Goal: Complete application form

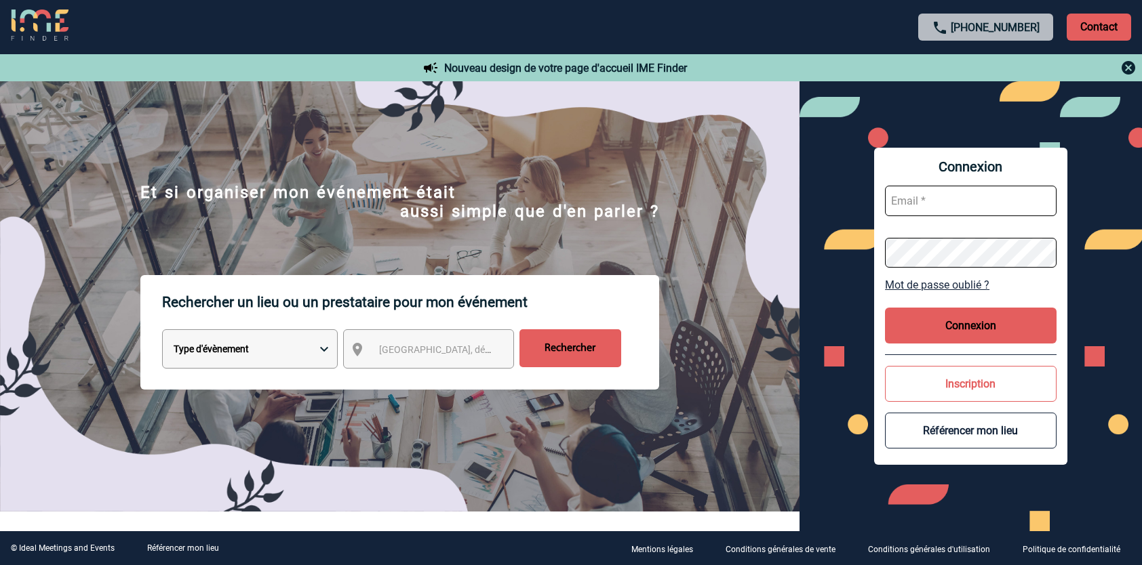
click at [968, 387] on button "Inscription" at bounding box center [971, 384] width 172 height 36
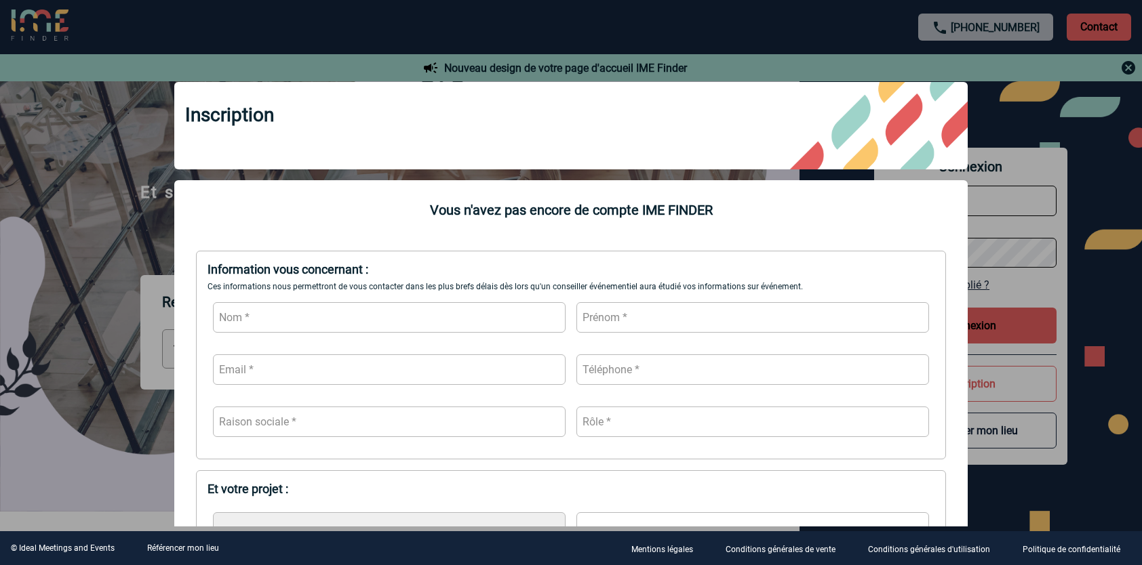
click at [275, 315] on input "text" at bounding box center [389, 317] width 353 height 31
type input "RENAULT"
type input "[PERSON_NAME]"
type input "[EMAIL_ADDRESS][DOMAIN_NAME]"
click at [648, 366] on input "0688718100" at bounding box center [752, 370] width 353 height 31
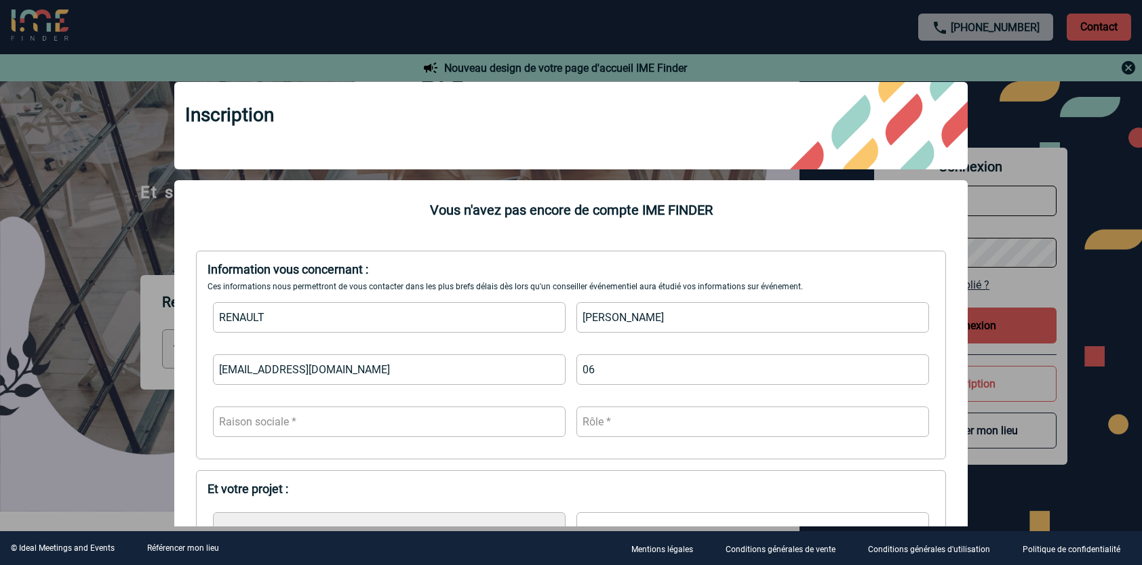
type input "0"
click at [353, 370] on input "[EMAIL_ADDRESS][DOMAIN_NAME]" at bounding box center [389, 370] width 353 height 31
type input "[EMAIL_ADDRESS][DOMAIN_NAME]"
click at [658, 373] on input "0688718100" at bounding box center [752, 370] width 353 height 31
type input "0"
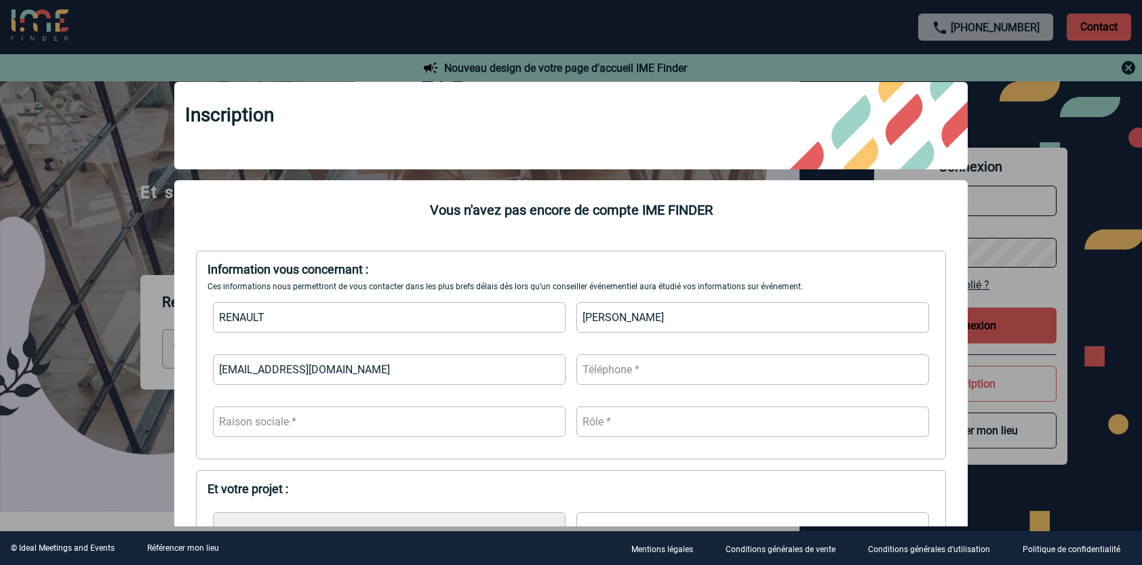
scroll to position [68, 0]
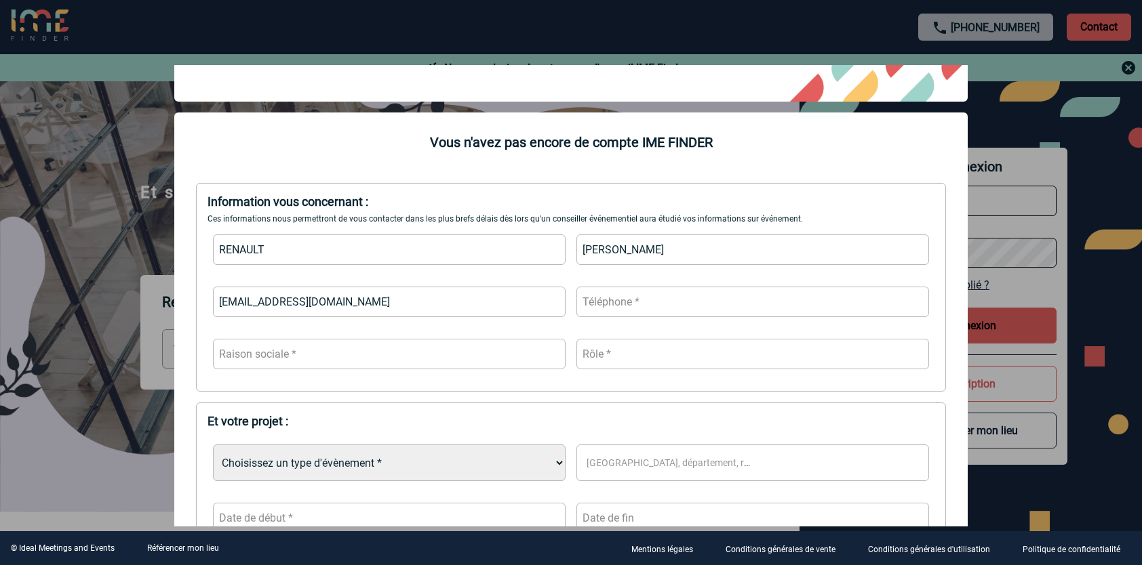
click at [366, 354] on input "text" at bounding box center [389, 354] width 353 height 31
type input "Sanofi"
click at [618, 350] on input "text" at bounding box center [752, 354] width 353 height 31
type input "Assistante"
click at [638, 300] on input "text" at bounding box center [752, 302] width 353 height 31
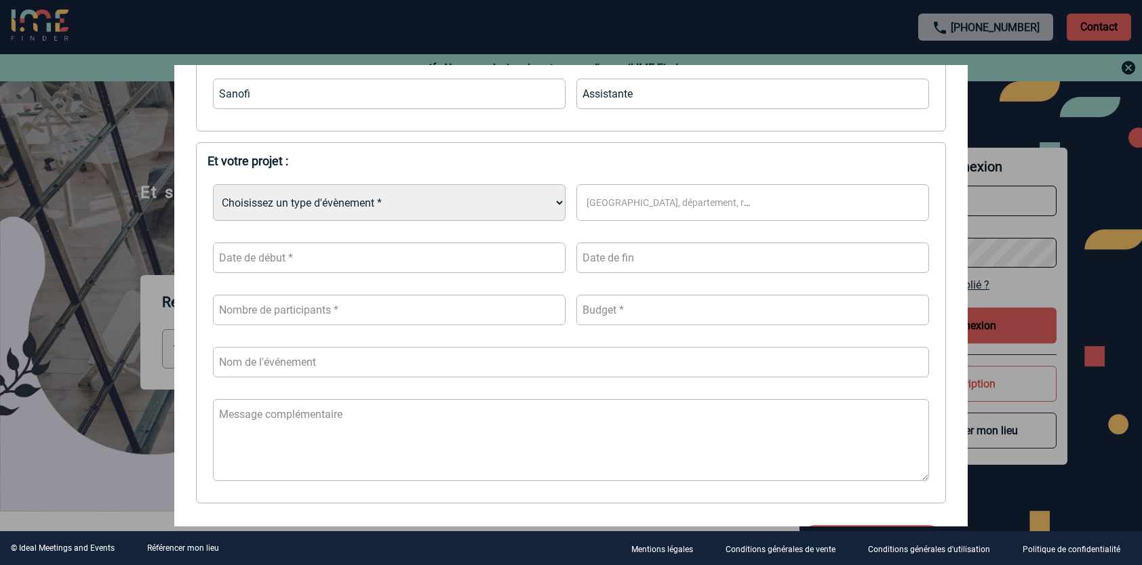
scroll to position [339, 0]
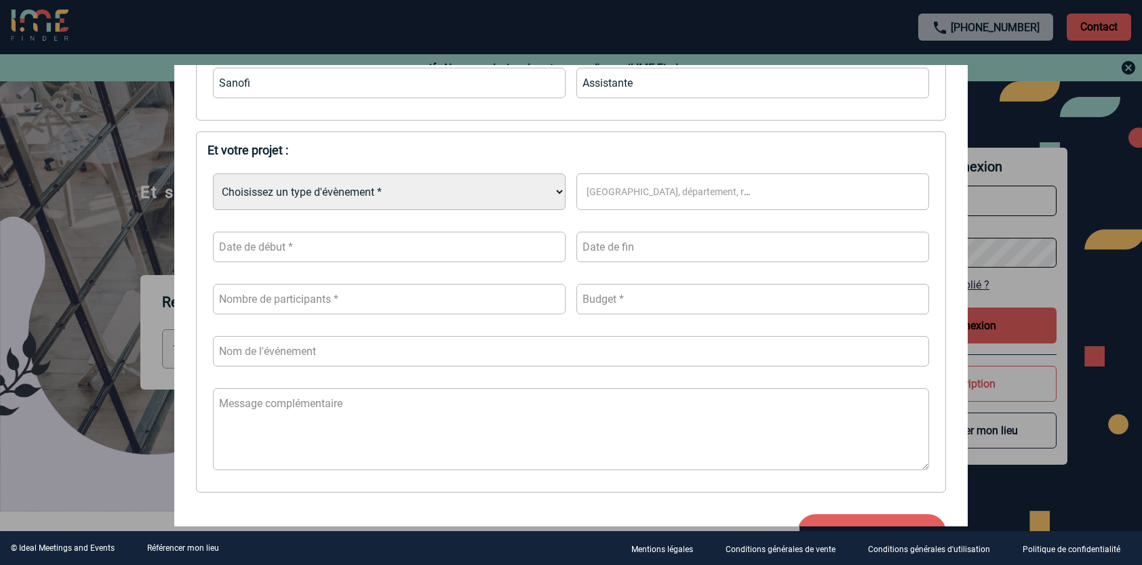
type input "0673376367"
click at [555, 193] on select "Choisissez un type d'évènement * Séminaire avec nuitée Séminaire sans nuitée Re…" at bounding box center [389, 192] width 353 height 37
select select "4"
click at [213, 175] on select "Choisissez un type d'évènement * Séminaire avec nuitée Séminaire sans nuitée Re…" at bounding box center [389, 192] width 353 height 37
click at [671, 192] on span "[GEOGRAPHIC_DATA], département, région..." at bounding box center [684, 191] width 195 height 11
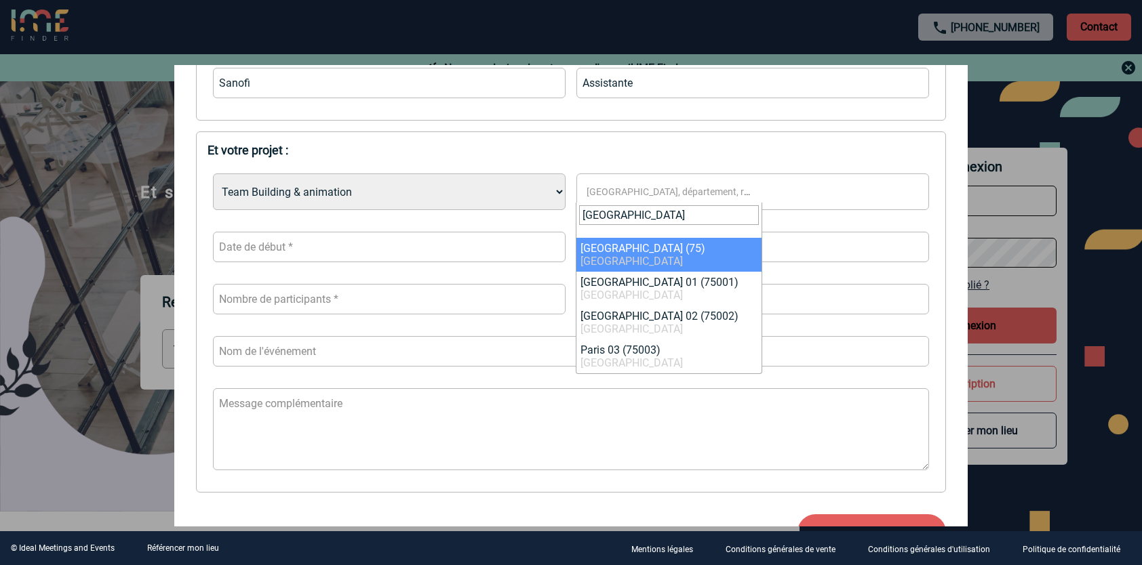
type input "[GEOGRAPHIC_DATA]"
select select "3"
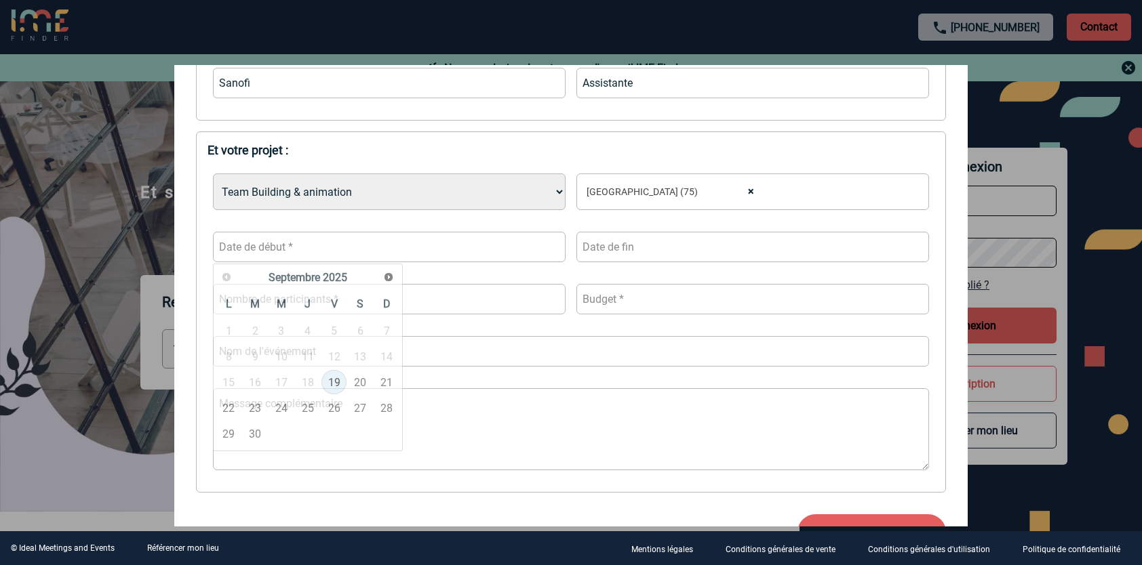
click at [500, 245] on input "text" at bounding box center [389, 247] width 353 height 31
click at [391, 275] on span "Suivant" at bounding box center [388, 277] width 11 height 11
click at [281, 381] on link "15" at bounding box center [281, 382] width 25 height 24
type input "[DATE]"
click at [631, 245] on input "text" at bounding box center [752, 247] width 353 height 31
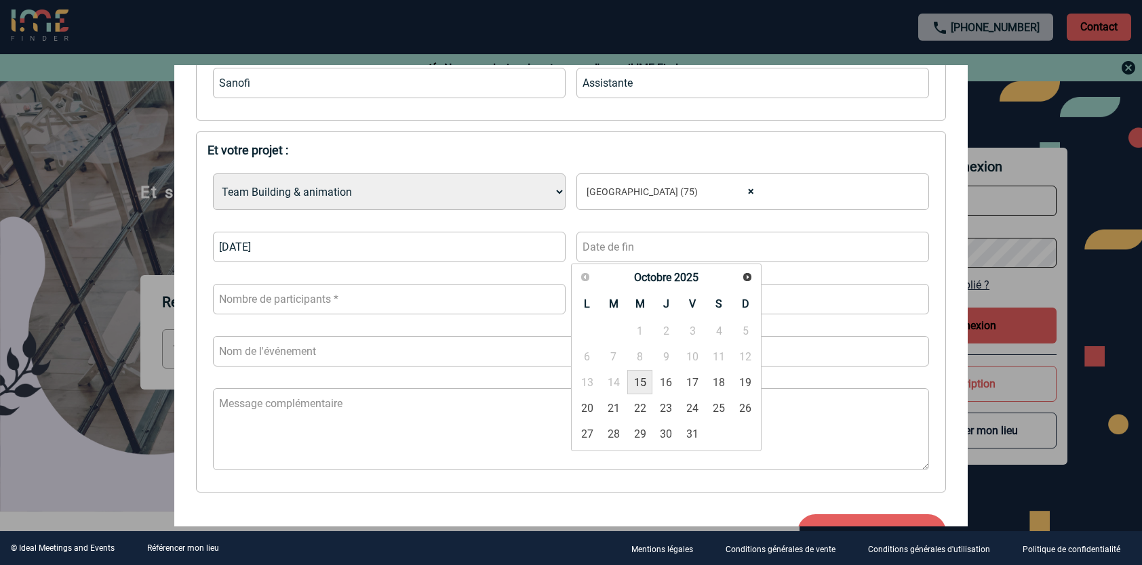
click at [638, 381] on link "15" at bounding box center [639, 382] width 25 height 24
type input "[DATE]"
click at [514, 297] on input "number" at bounding box center [389, 299] width 353 height 31
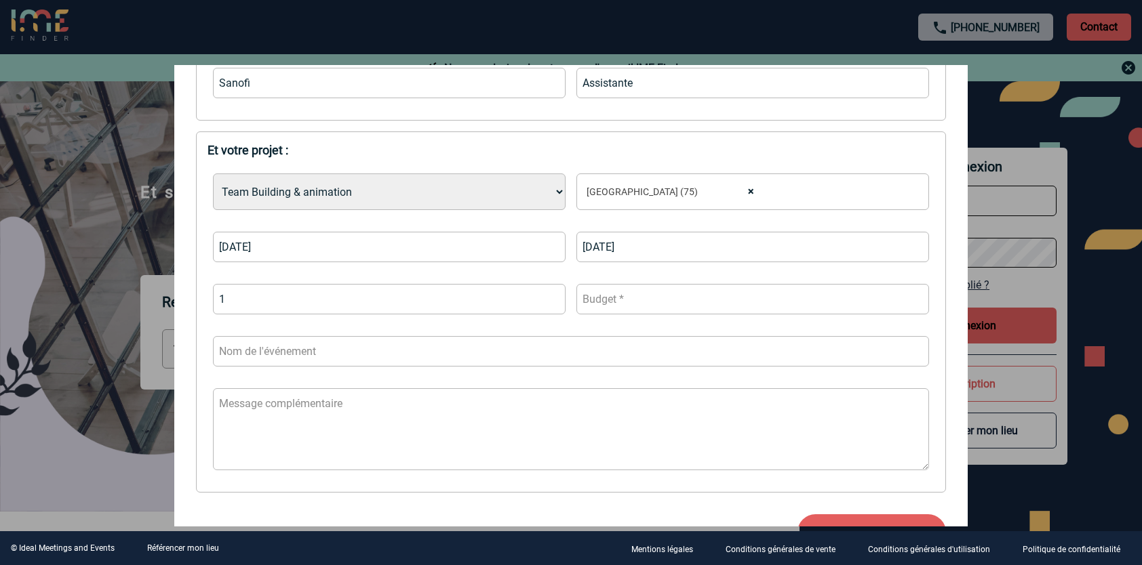
click at [549, 294] on input "1" at bounding box center [389, 299] width 353 height 31
click at [549, 296] on input "2" at bounding box center [389, 299] width 353 height 31
click at [549, 296] on input "3" at bounding box center [389, 299] width 353 height 31
click at [549, 296] on input "4" at bounding box center [389, 299] width 353 height 31
click at [549, 296] on input "5" at bounding box center [389, 299] width 353 height 31
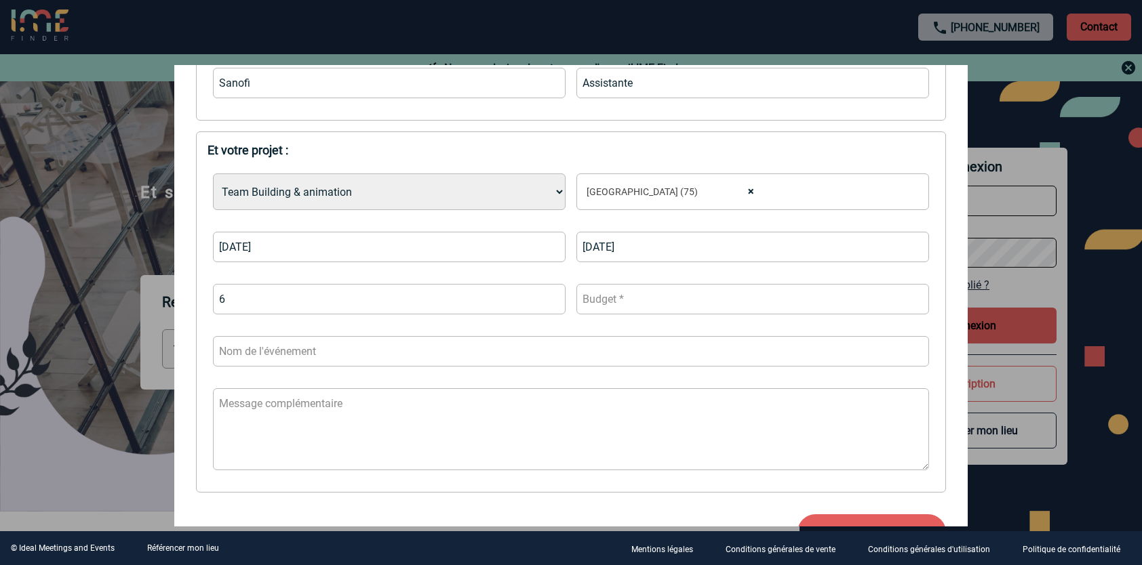
click at [549, 296] on input "6" at bounding box center [389, 299] width 353 height 31
click at [549, 296] on input "7" at bounding box center [389, 299] width 353 height 31
type input "8"
click at [549, 296] on input "8" at bounding box center [389, 299] width 353 height 31
click at [632, 300] on input "number" at bounding box center [752, 299] width 353 height 31
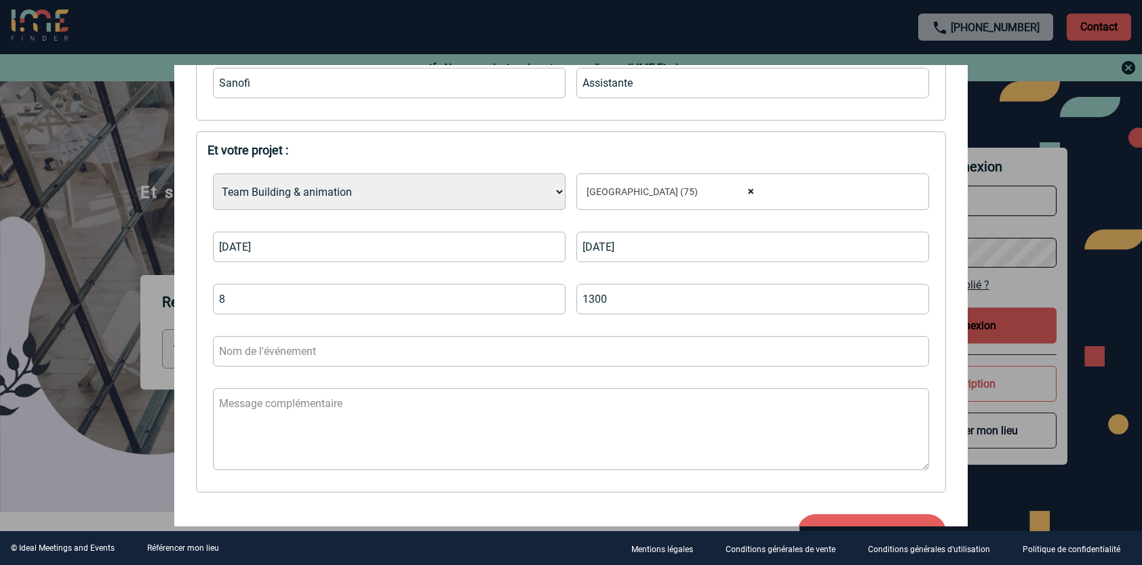
type input "1300"
click at [338, 350] on input "text" at bounding box center [571, 351] width 716 height 31
click at [322, 350] on input "text" at bounding box center [571, 351] width 716 height 31
click at [199, 420] on div "Et votre projet : Choisissez un type d'évènement * Séminaire avec nuitée Sémina…" at bounding box center [571, 312] width 750 height 361
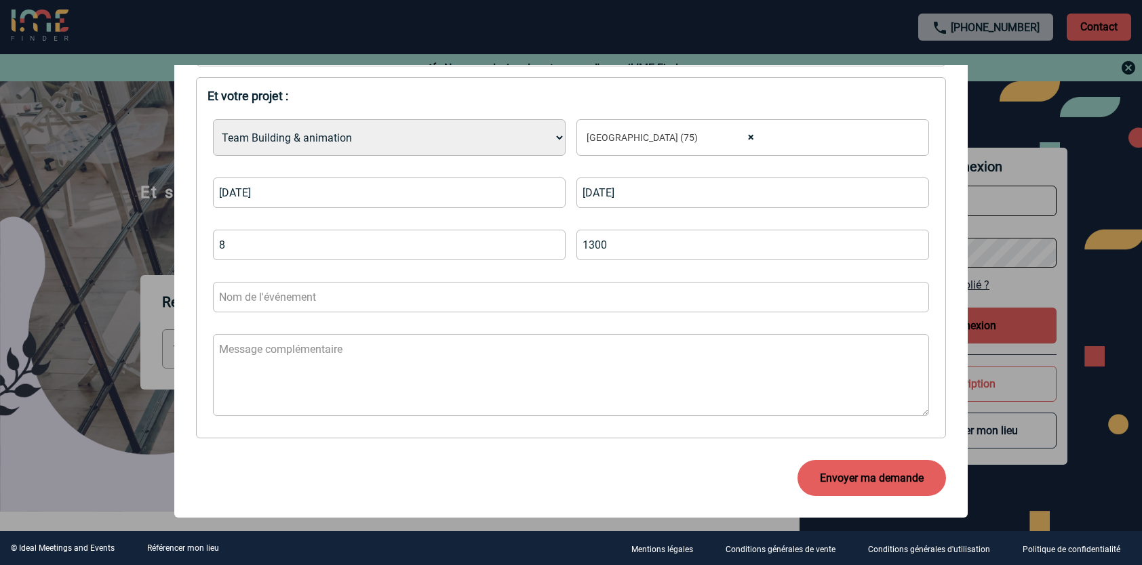
scroll to position [405, 0]
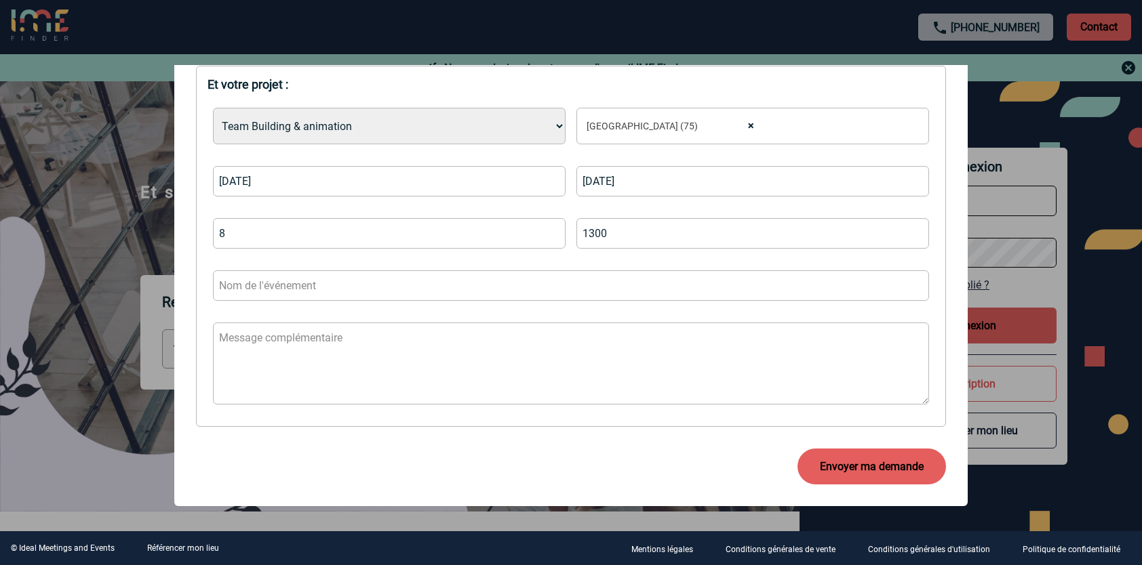
click at [289, 351] on textarea at bounding box center [571, 364] width 716 height 82
paste textarea "« [GEOGRAPHIC_DATA] » du groupe Smile Word, situé à [GEOGRAPHIC_DATA], [GEOGRAP…"
drag, startPoint x: 225, startPoint y: 335, endPoint x: 289, endPoint y: 324, distance: 64.7
click at [230, 335] on textarea "« [GEOGRAPHIC_DATA] » du groupe Smile Word, situé à [GEOGRAPHIC_DATA], [GEOGRAP…" at bounding box center [571, 364] width 716 height 82
type textarea "« [GEOGRAPHIC_DATA] » du groupe Smile Word, situé à [GEOGRAPHIC_DATA], [GEOGRAP…"
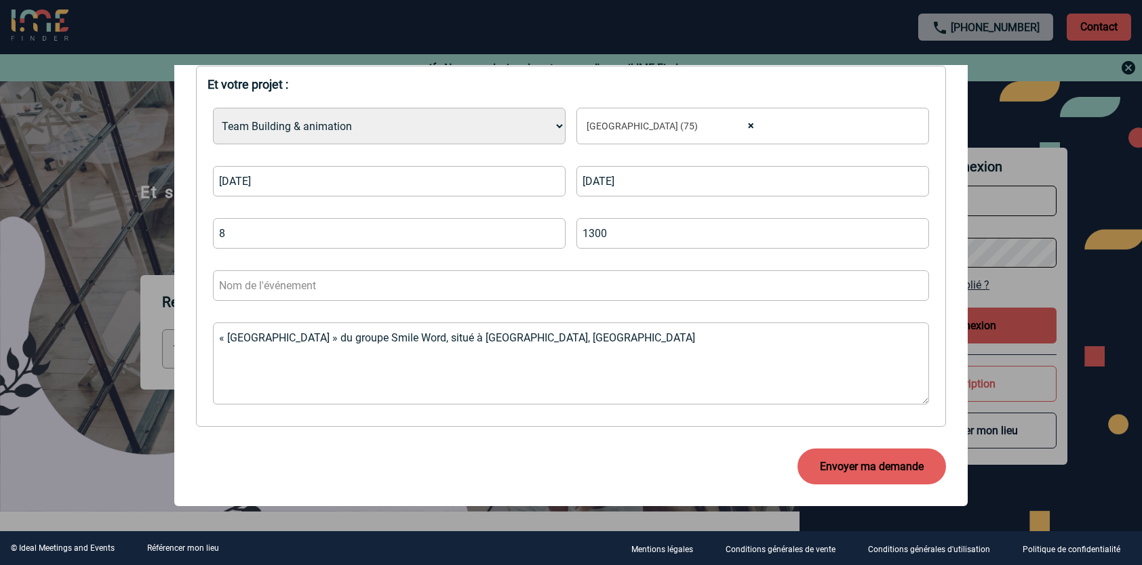
click at [320, 279] on input "text" at bounding box center [571, 286] width 716 height 31
type input "Team Building"
click at [226, 335] on textarea "« [GEOGRAPHIC_DATA] » du groupe Smile Word, situé à [GEOGRAPHIC_DATA], [GEOGRAP…" at bounding box center [571, 364] width 716 height 82
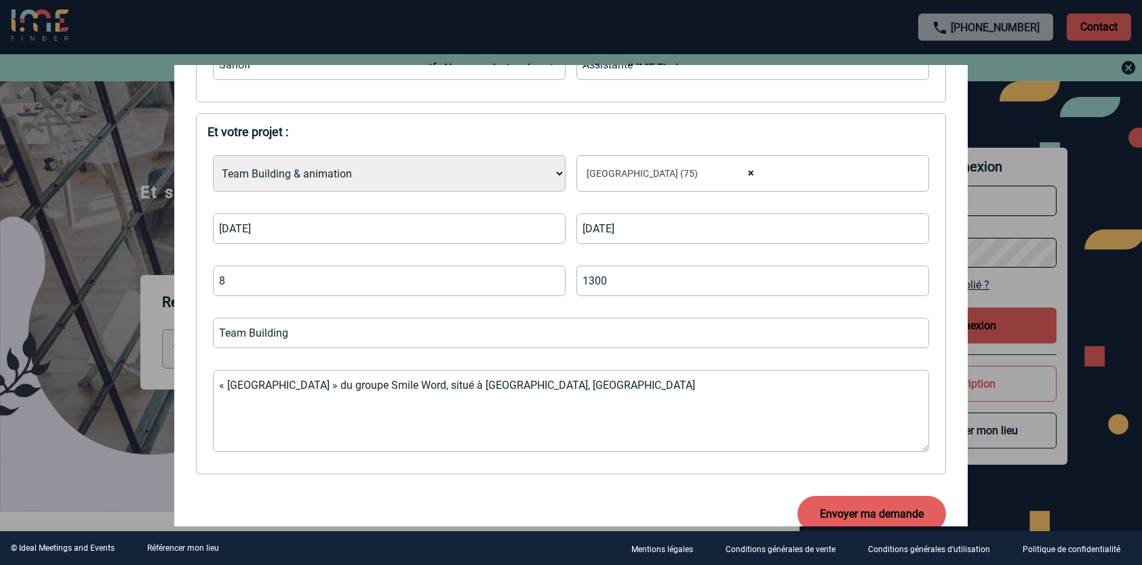
scroll to position [338, 0]
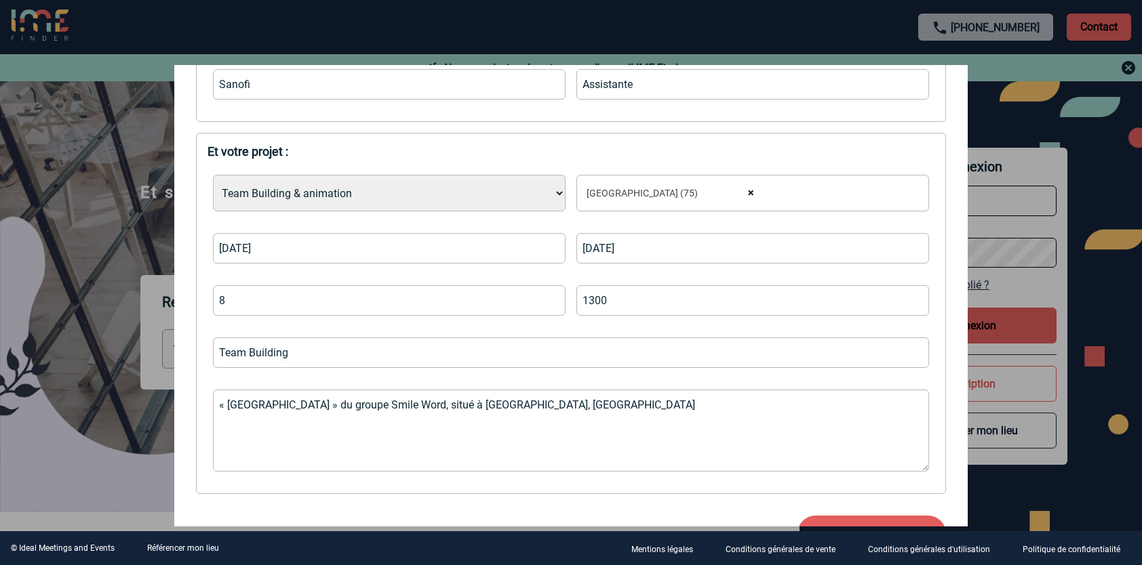
click at [571, 413] on textarea "« [GEOGRAPHIC_DATA] » du groupe Smile Word, situé à [GEOGRAPHIC_DATA], [GEOGRAP…" at bounding box center [571, 431] width 716 height 82
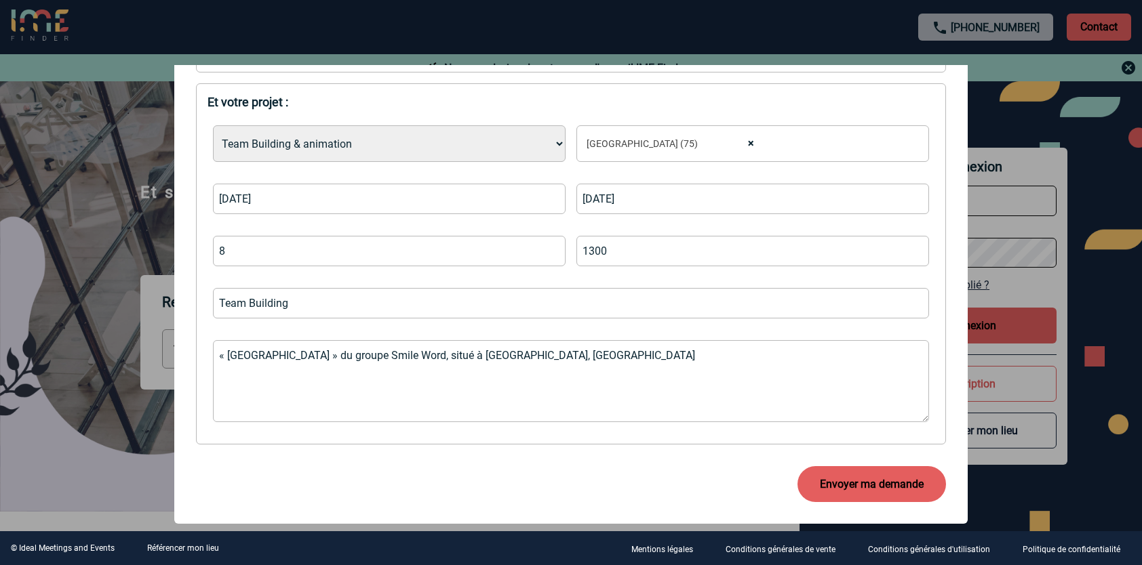
scroll to position [405, 0]
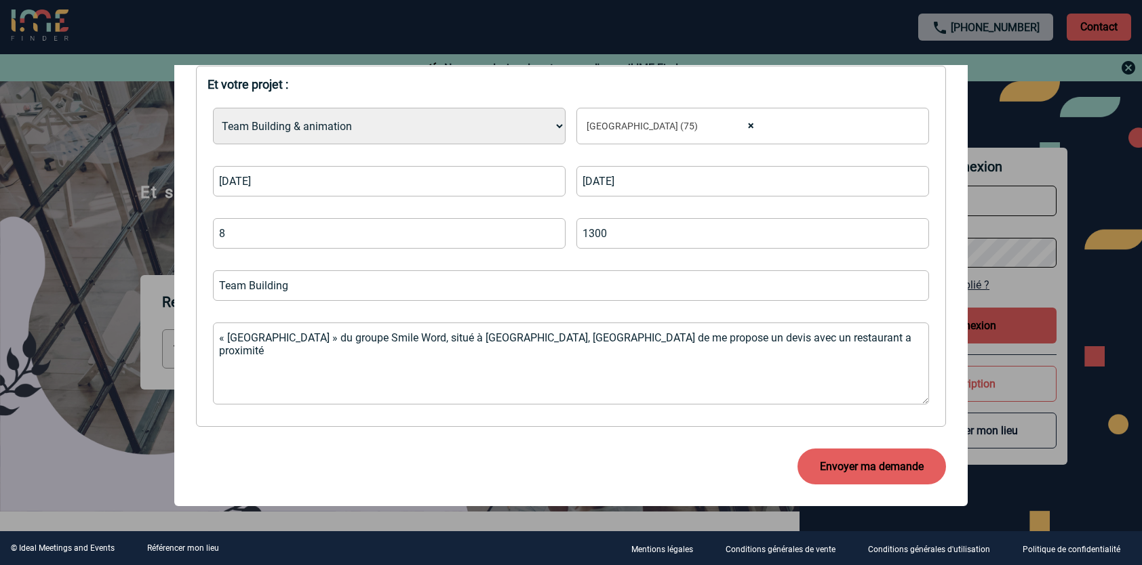
click at [318, 349] on textarea "« [GEOGRAPHIC_DATA] » du groupe Smile Word, situé à [GEOGRAPHIC_DATA], [GEOGRAP…" at bounding box center [571, 364] width 716 height 82
type textarea "« [GEOGRAPHIC_DATA] » du groupe Smile Word, situé à [GEOGRAPHIC_DATA], [GEOGRAP…"
click at [837, 462] on button "Envoyer ma demande" at bounding box center [871, 467] width 148 height 36
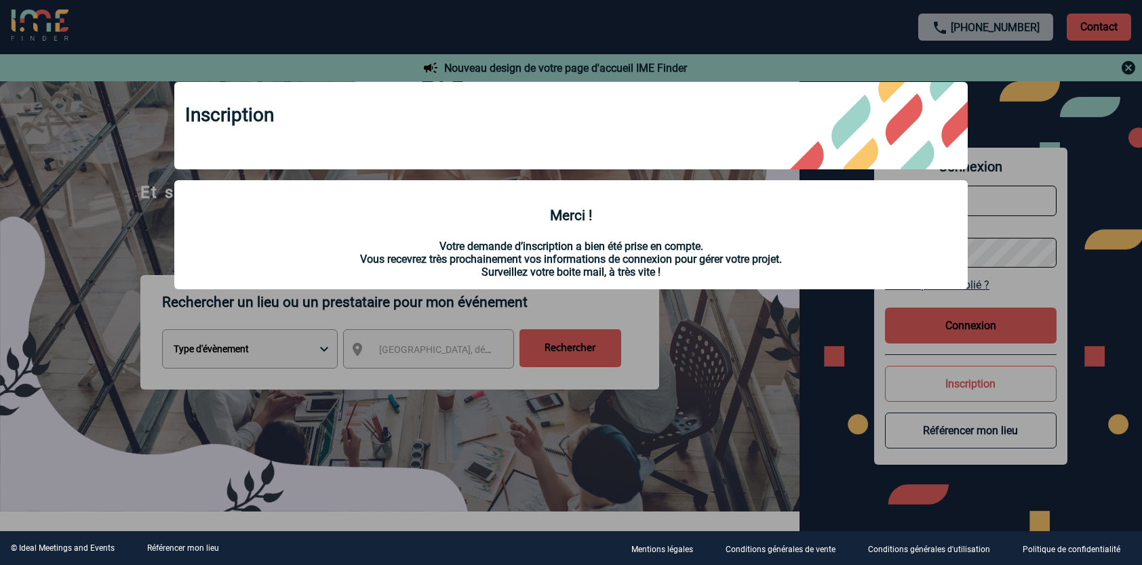
click at [791, 23] on div at bounding box center [571, 282] width 1142 height 565
